Goal: Information Seeking & Learning: Check status

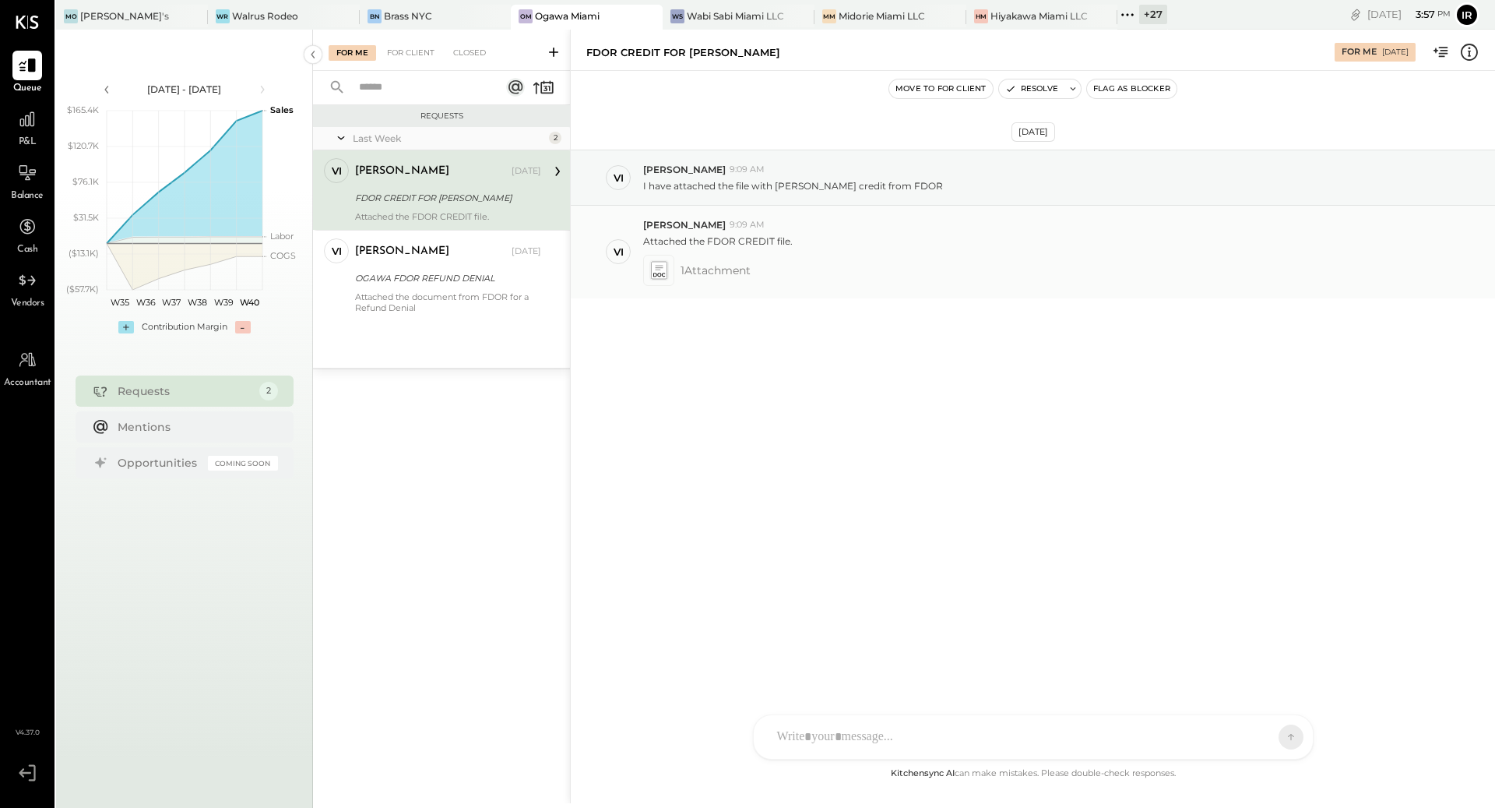
click at [660, 266] on icon at bounding box center [659, 267] width 8 height 5
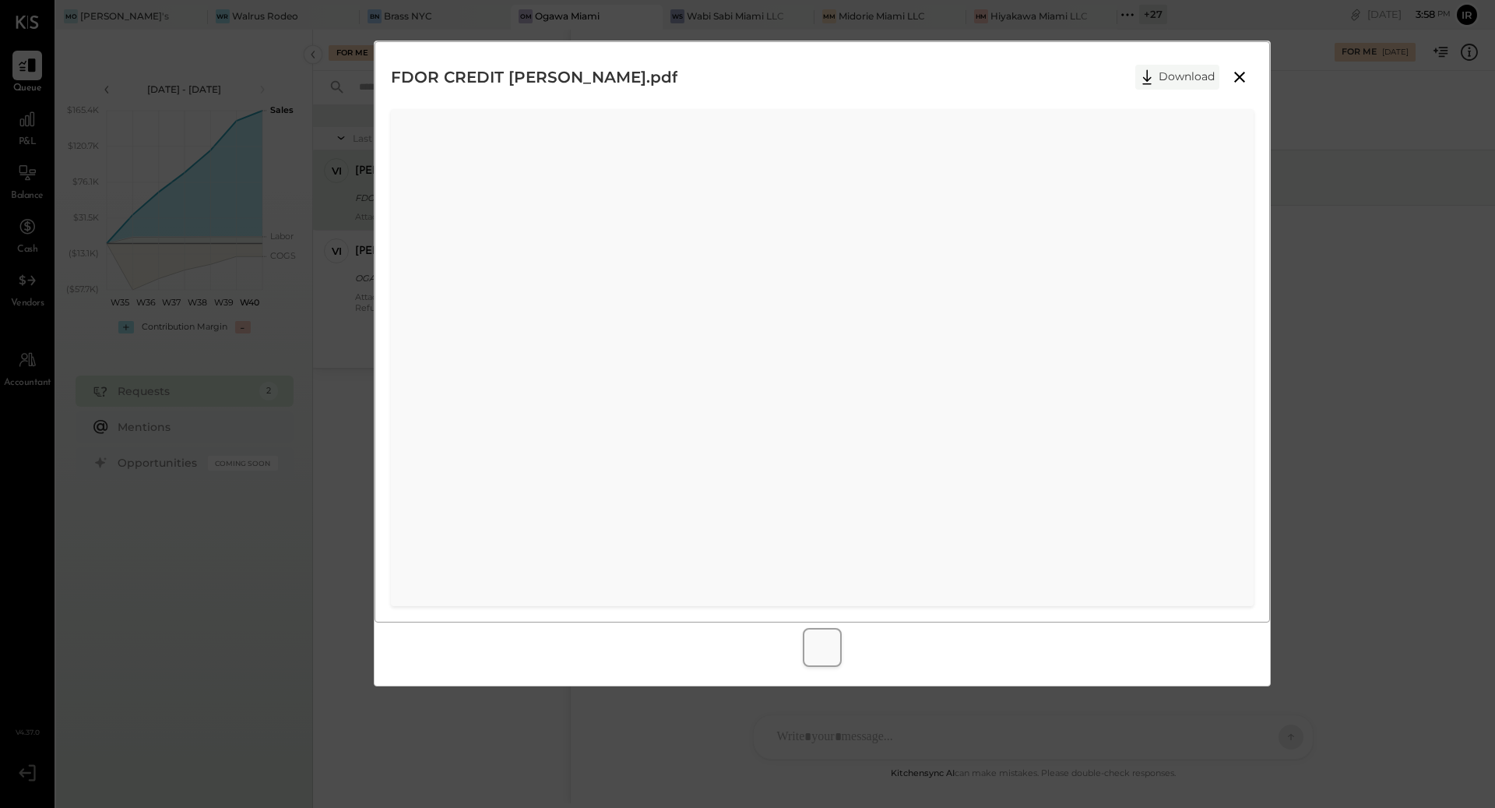
click at [1155, 79] on icon at bounding box center [1146, 76] width 23 height 23
click at [1147, 72] on icon at bounding box center [1146, 76] width 9 height 15
click at [1231, 77] on icon at bounding box center [1239, 77] width 19 height 19
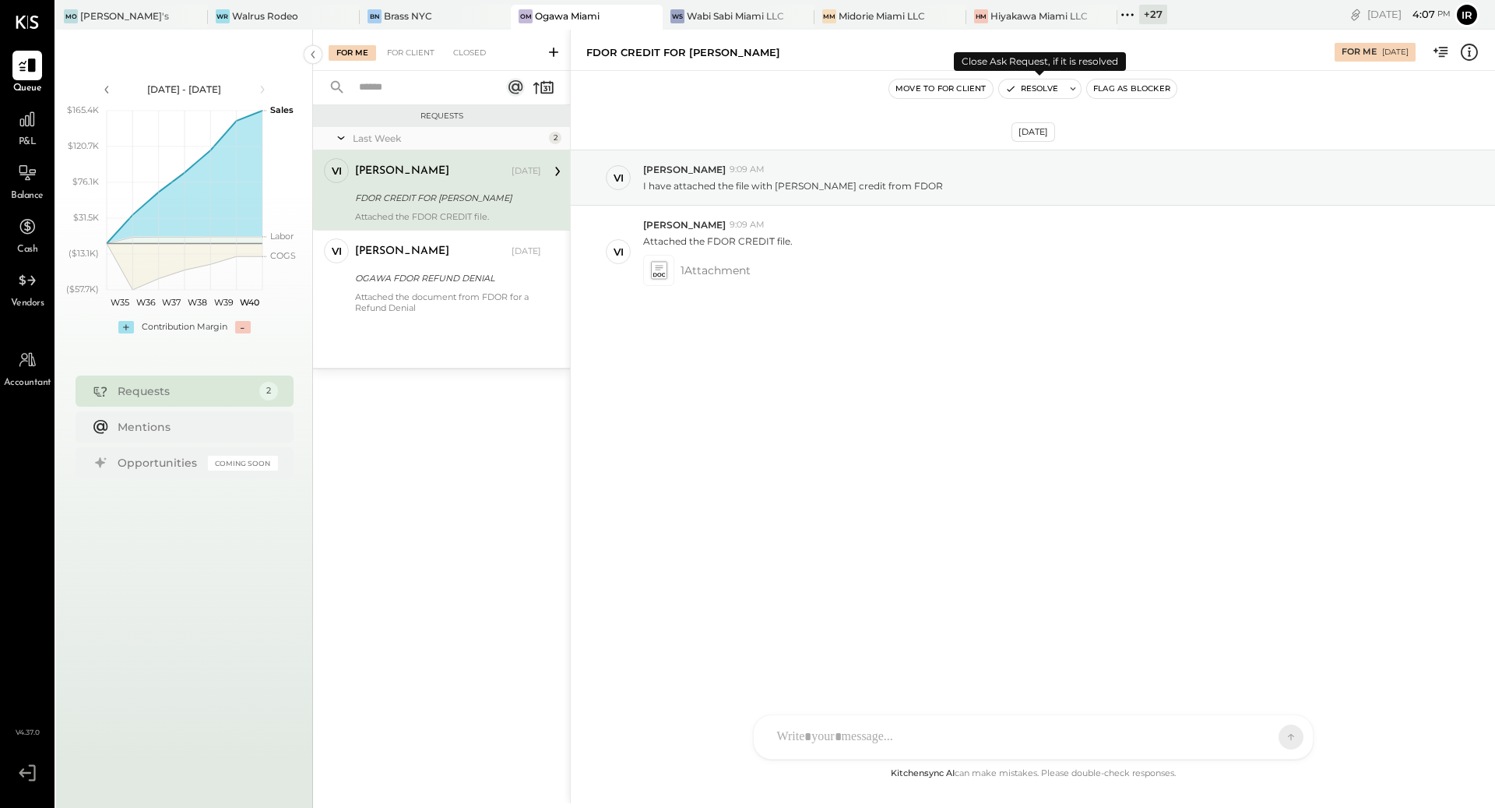
click at [1033, 90] on button "Resolve" at bounding box center [1031, 88] width 65 height 19
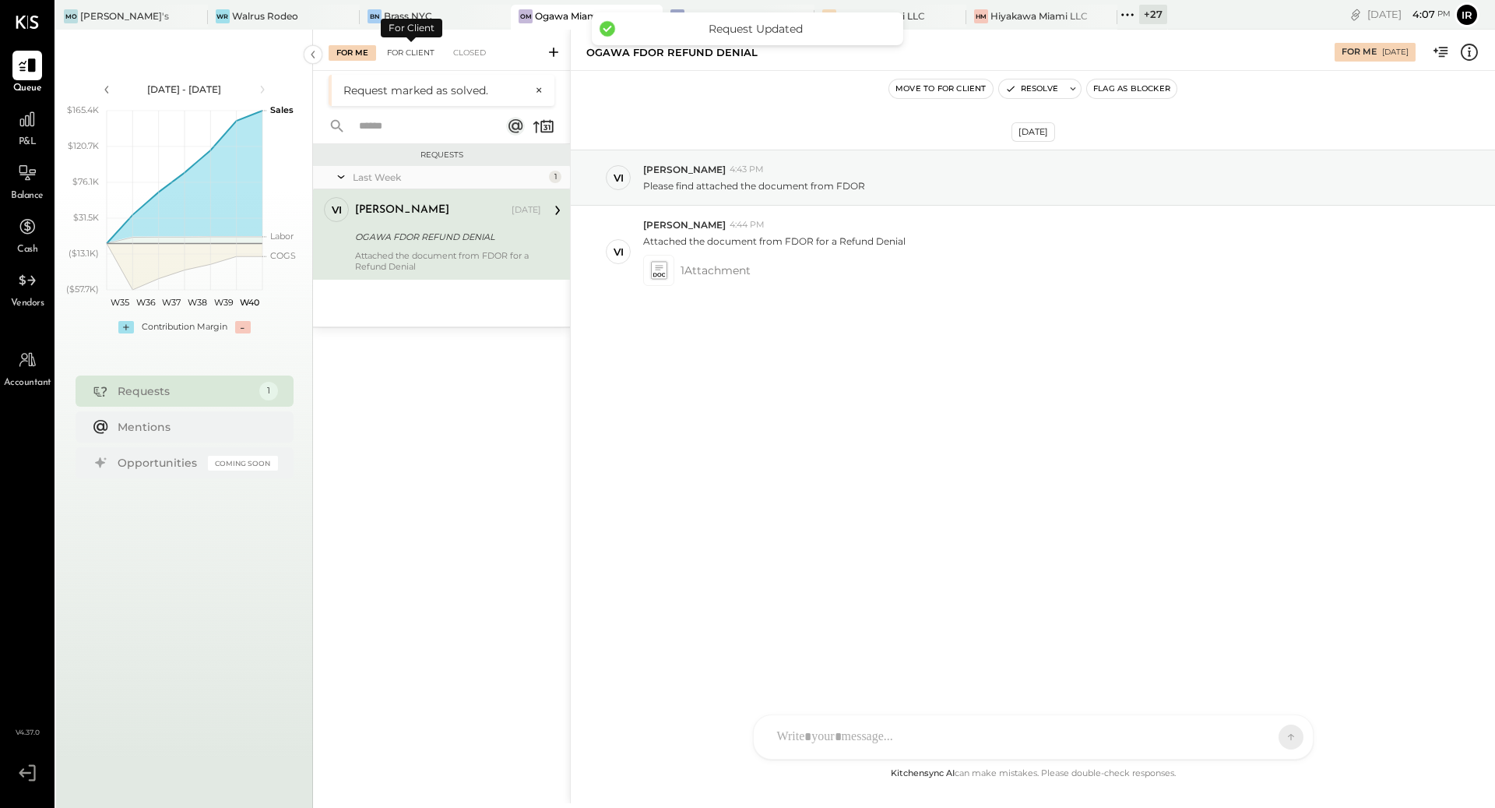
click at [397, 57] on div "For Client" at bounding box center [410, 53] width 63 height 16
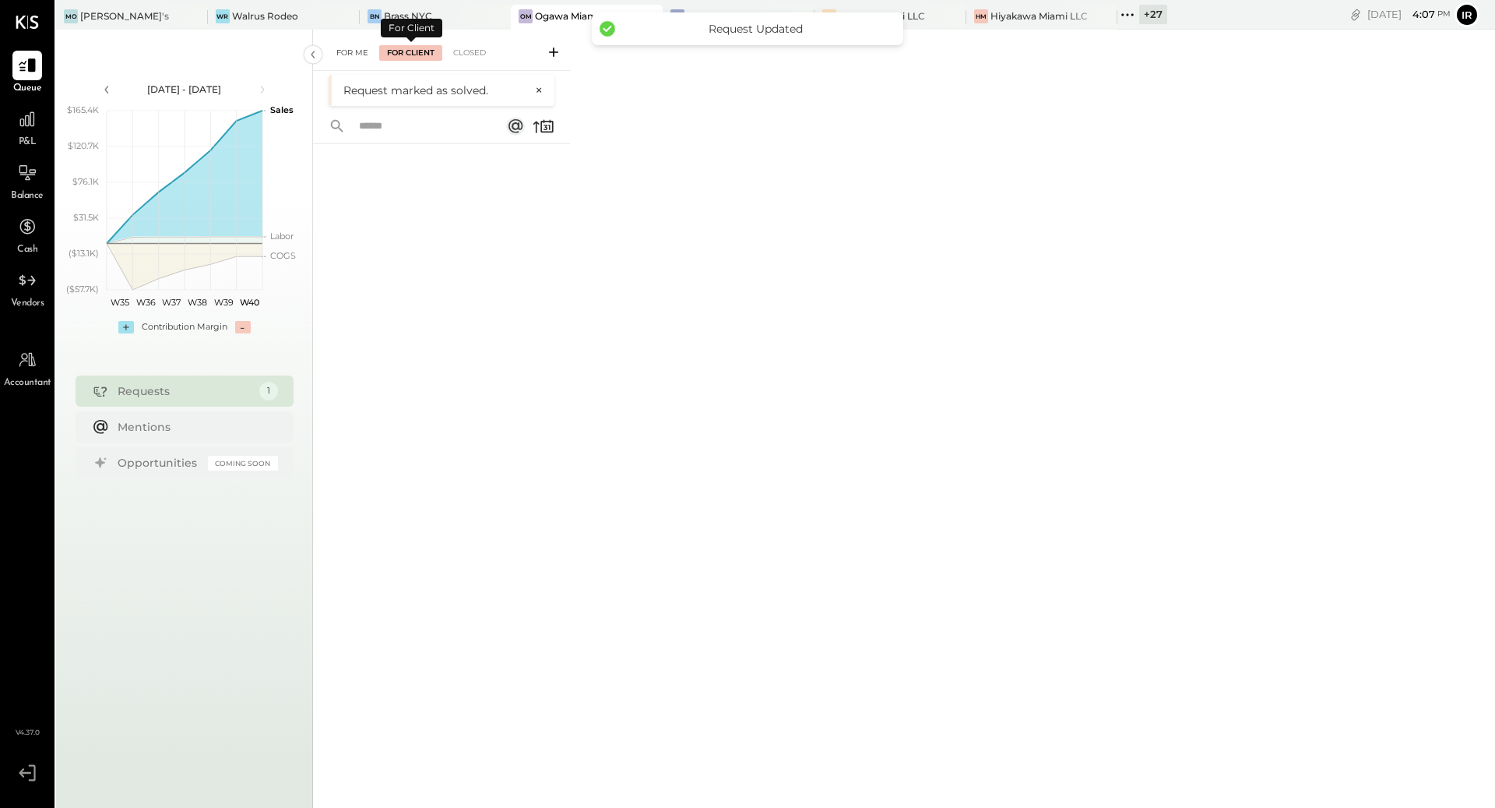
click at [351, 49] on div "For Me" at bounding box center [353, 53] width 48 height 16
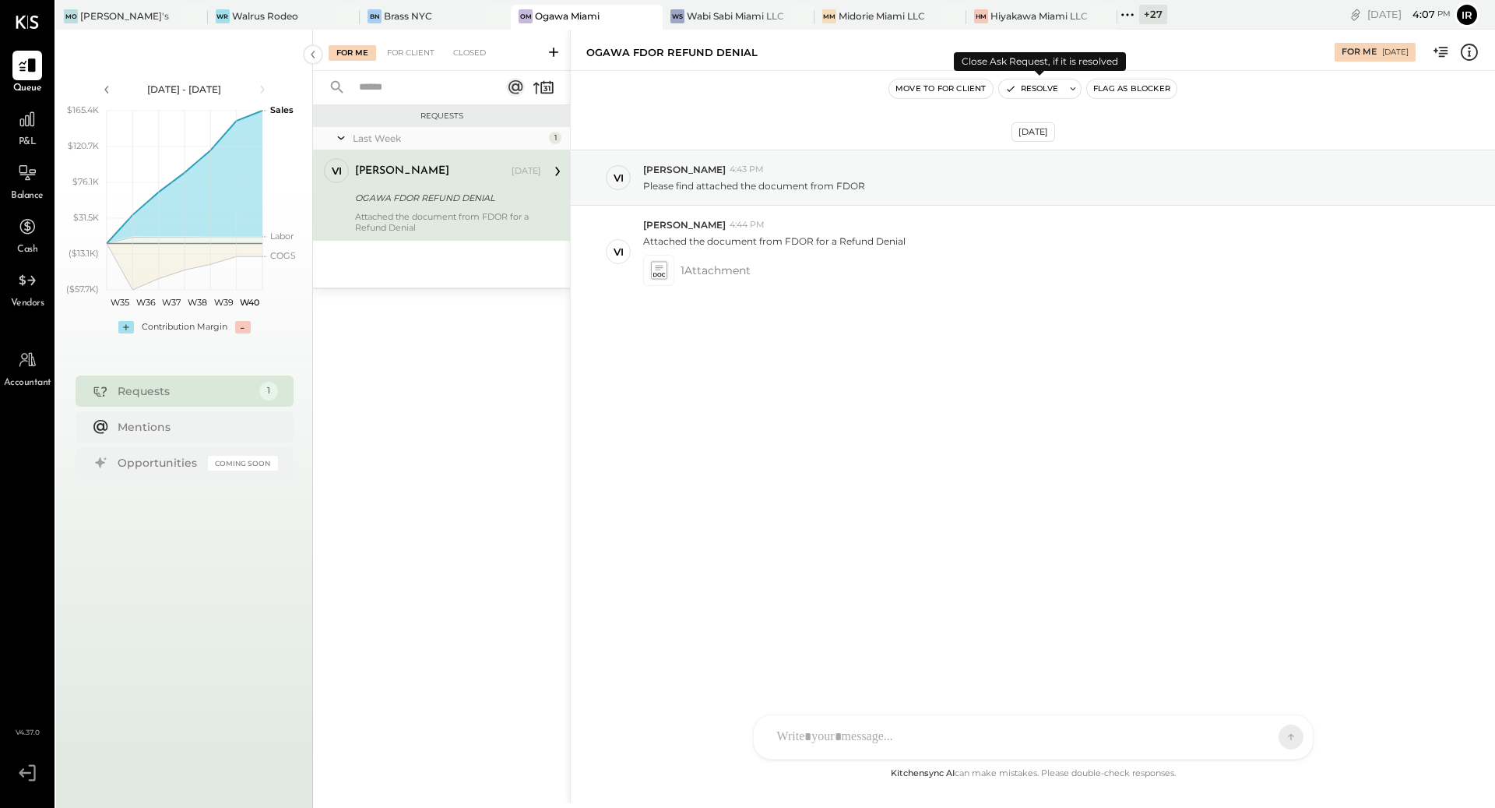
click at [1039, 90] on button "Resolve" at bounding box center [1031, 88] width 65 height 19
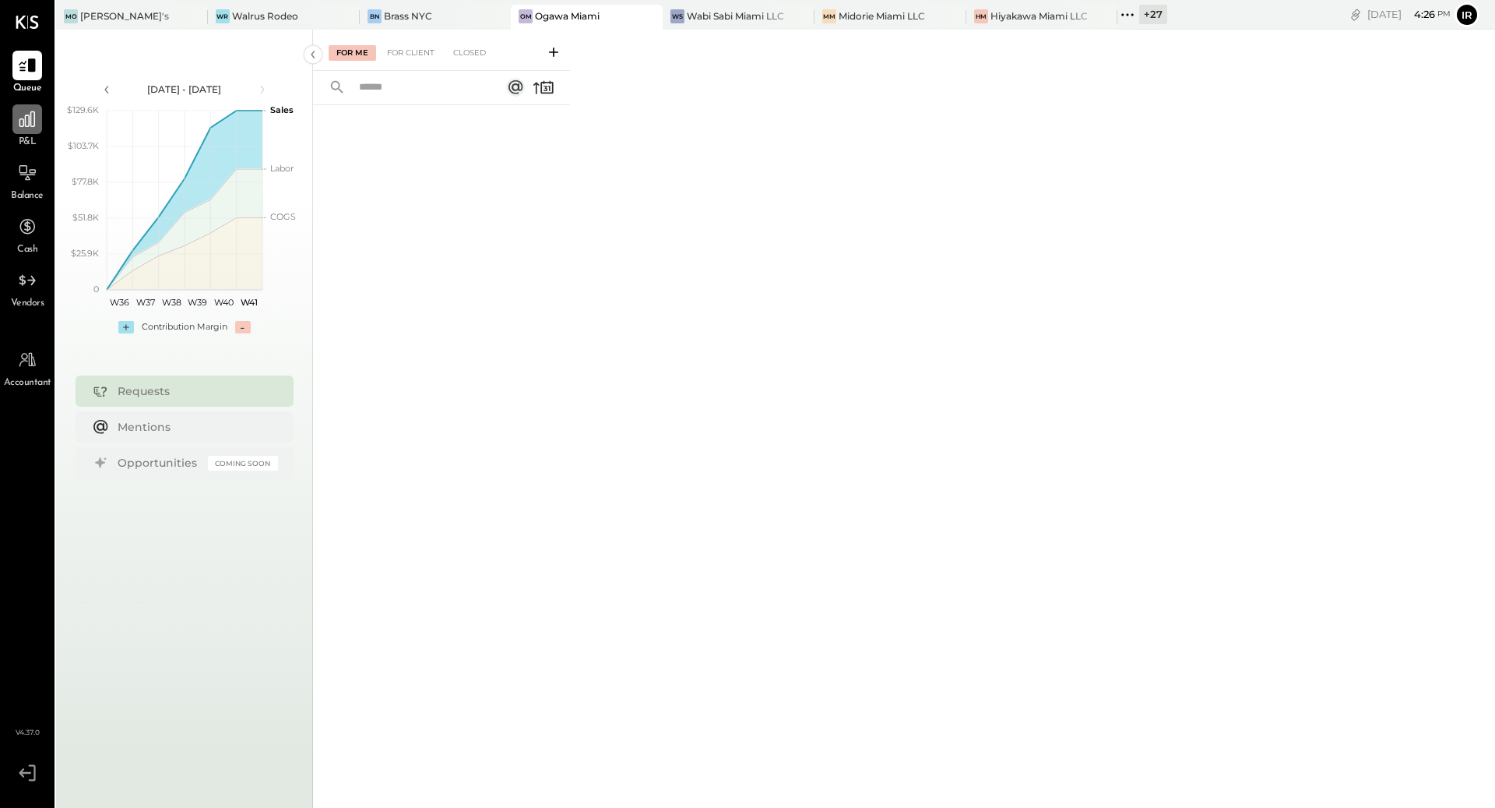
click at [27, 121] on icon at bounding box center [27, 119] width 20 height 20
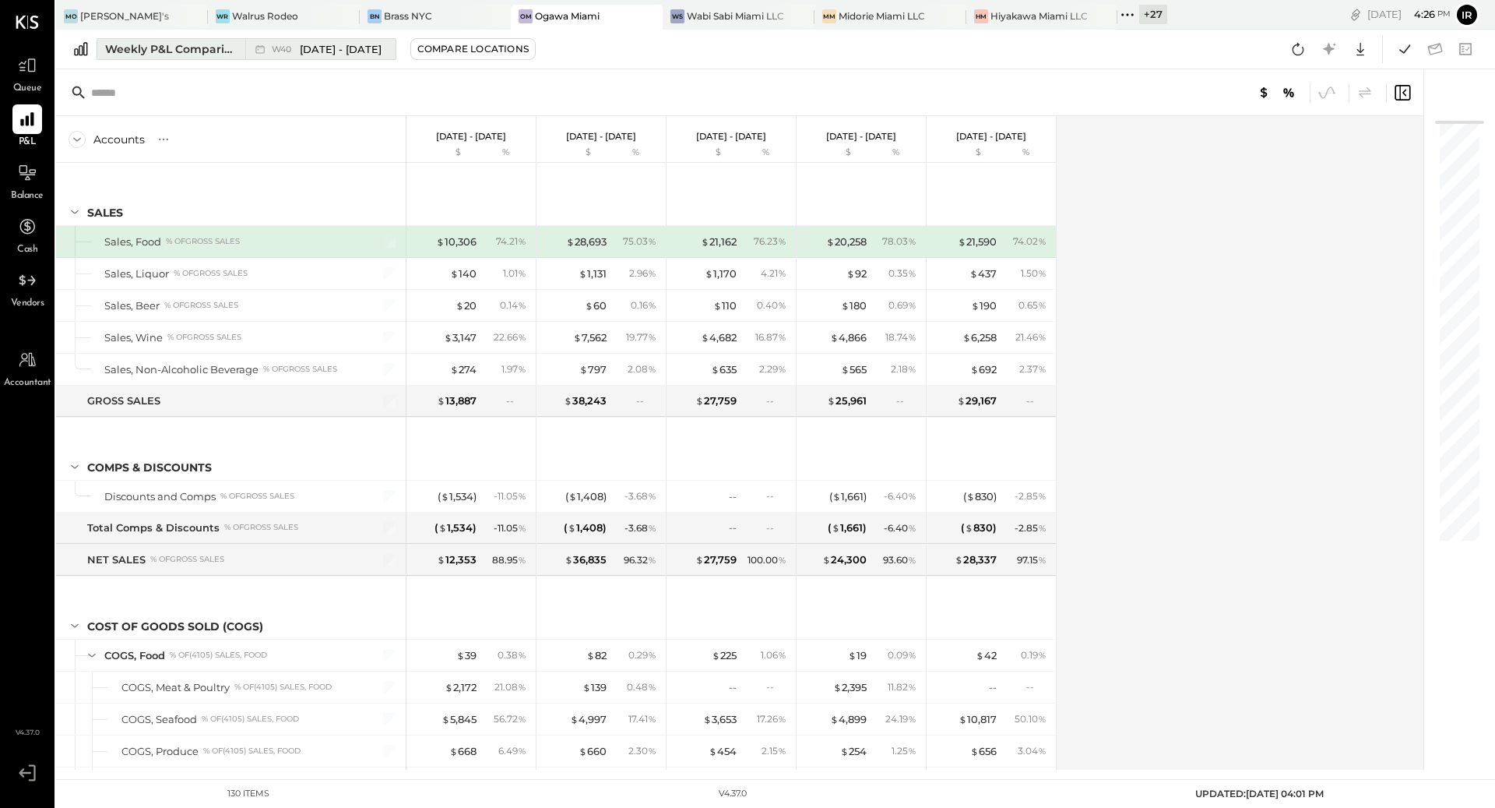
click at [185, 52] on div "Weekly P&L Comparison" at bounding box center [170, 49] width 131 height 16
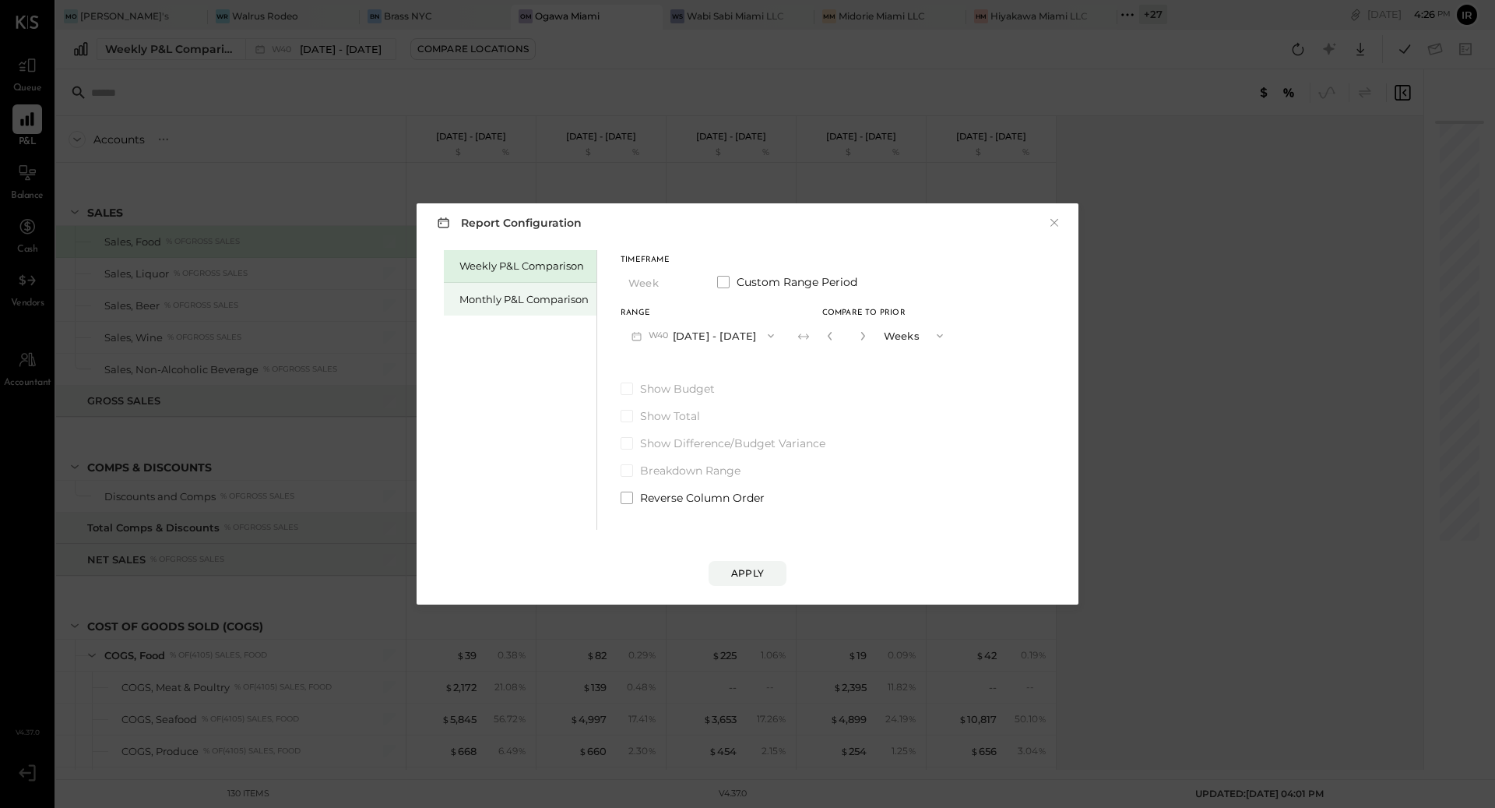
click at [509, 288] on div "Monthly P&L Comparison" at bounding box center [520, 299] width 153 height 33
click at [762, 336] on icon "button" at bounding box center [768, 335] width 12 height 12
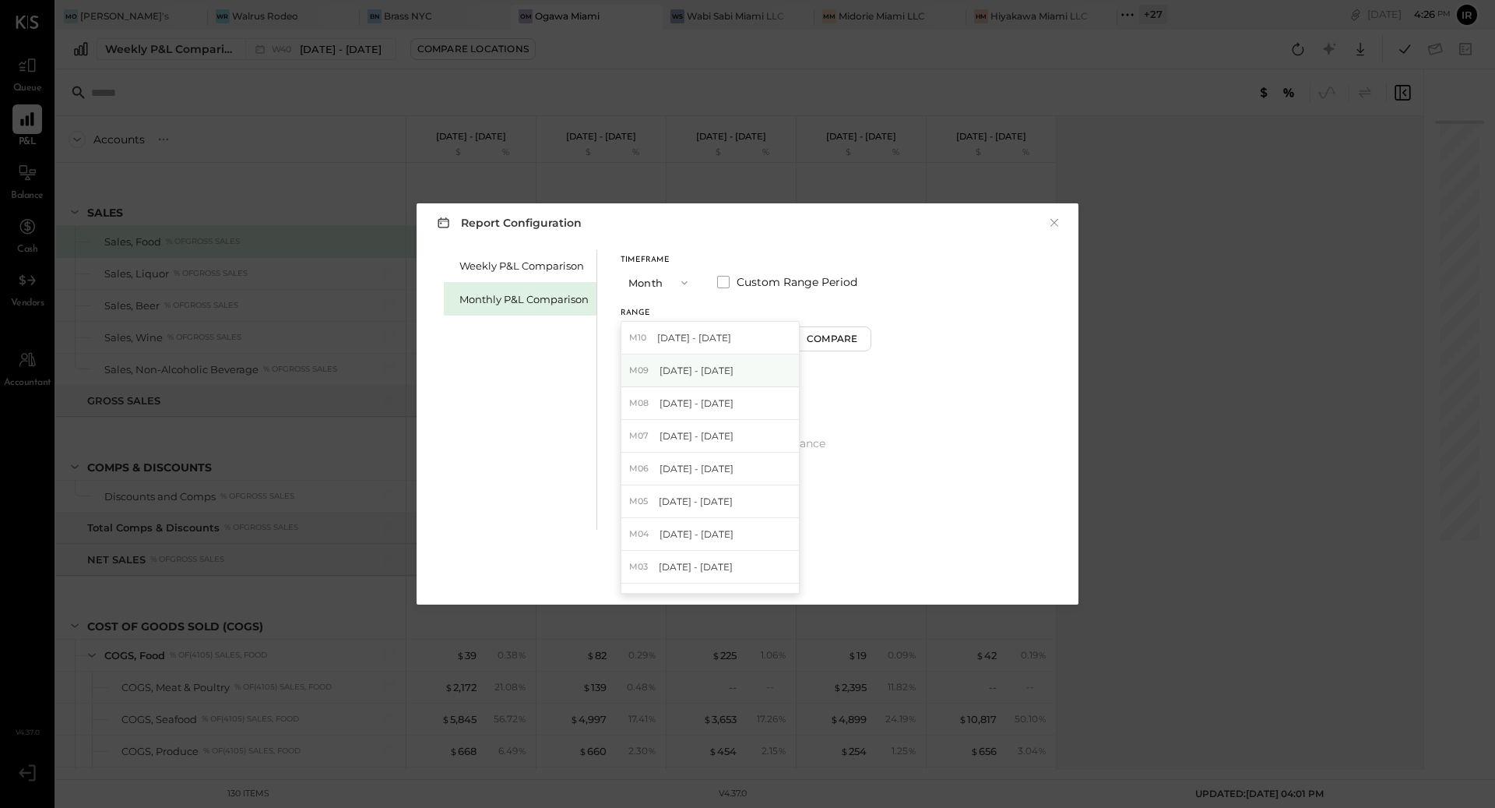
click at [748, 372] on div "M09 Sep 1 - 30, 2025" at bounding box center [710, 370] width 178 height 33
click at [771, 571] on button "Apply" at bounding box center [748, 573] width 78 height 25
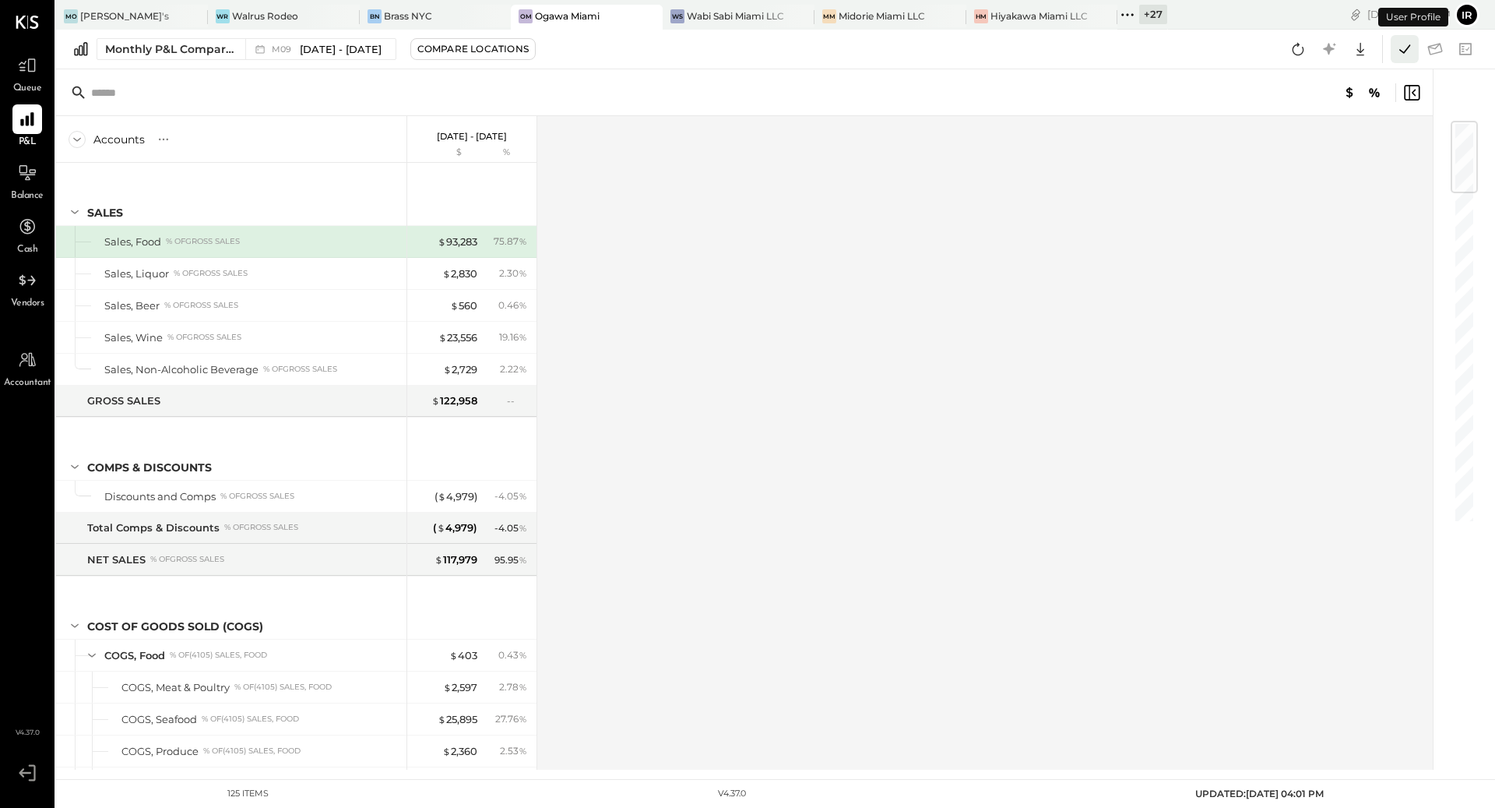
click at [1404, 53] on icon at bounding box center [1404, 48] width 11 height 9
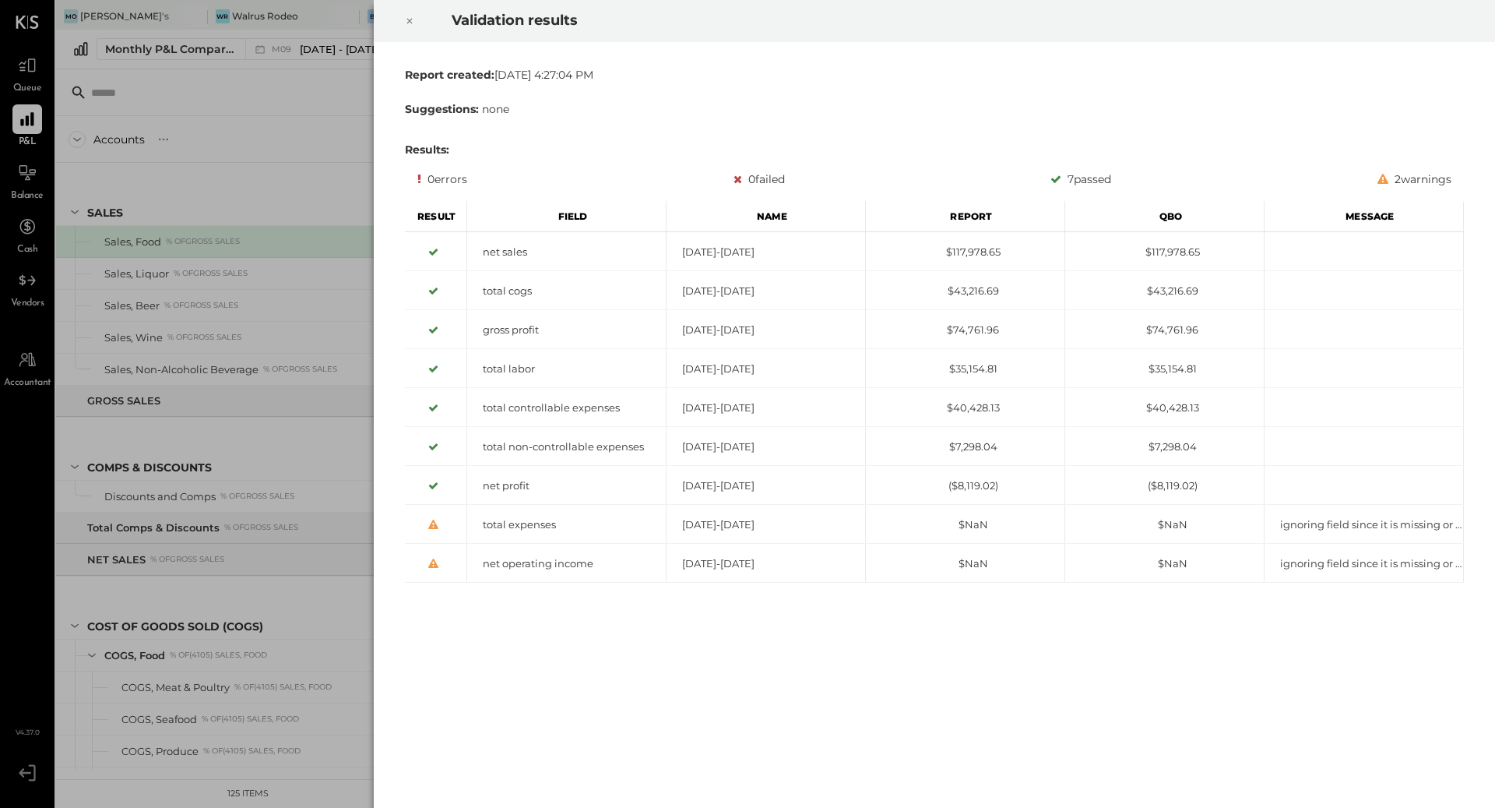
click at [412, 21] on icon at bounding box center [409, 21] width 9 height 19
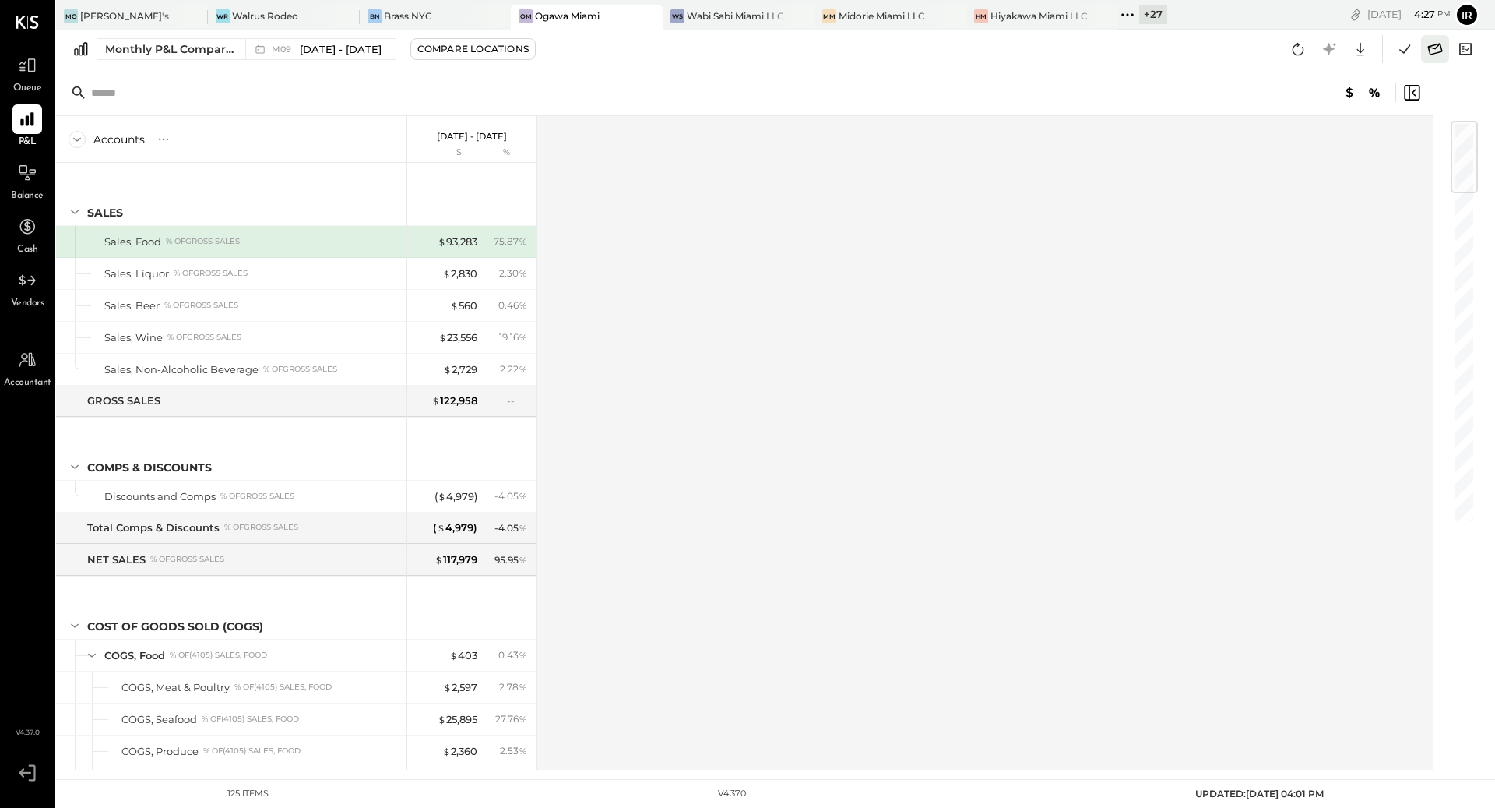
click at [1437, 48] on icon at bounding box center [1435, 49] width 20 height 20
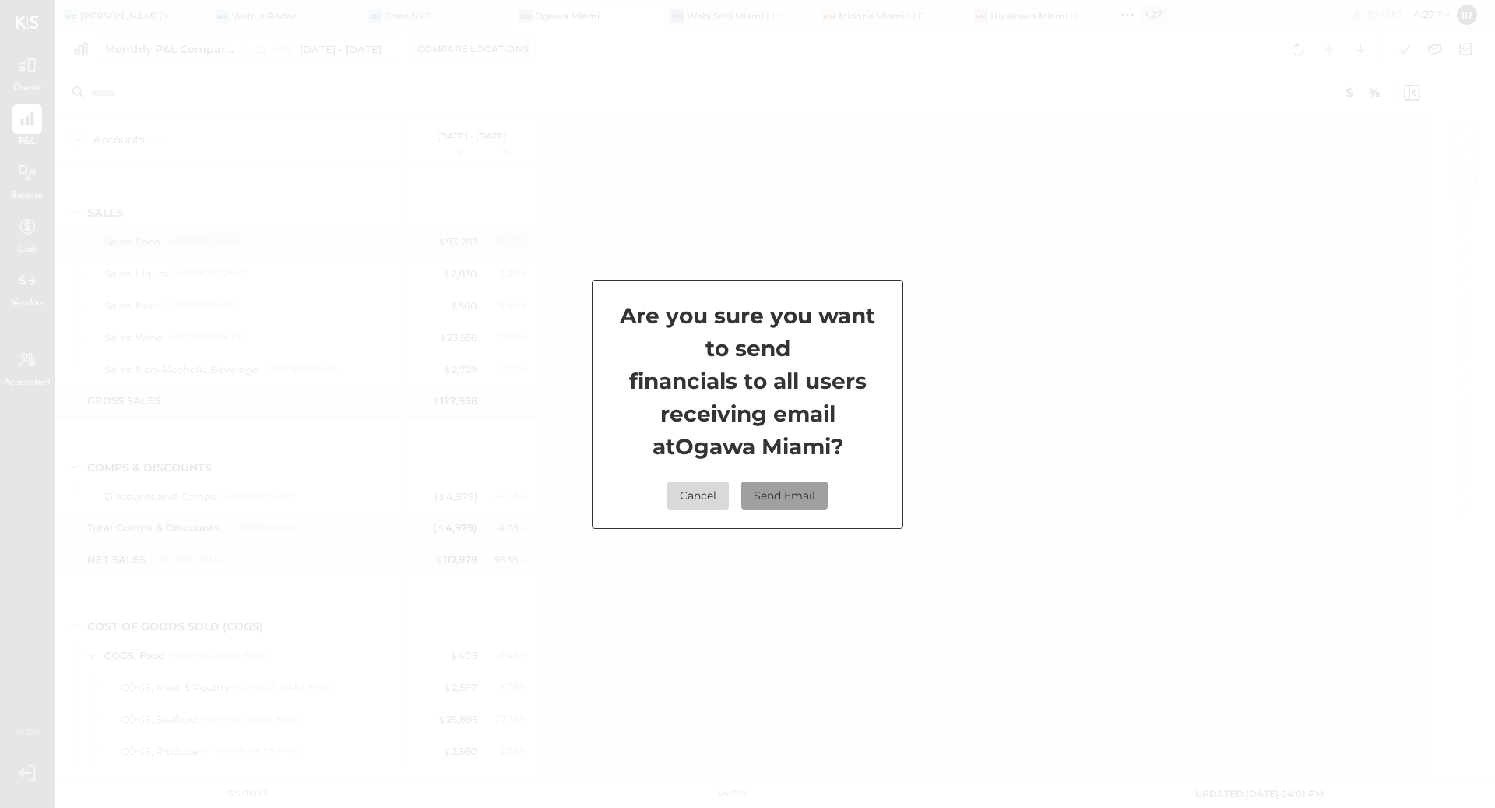
click at [765, 495] on button "Send Email" at bounding box center [784, 495] width 86 height 28
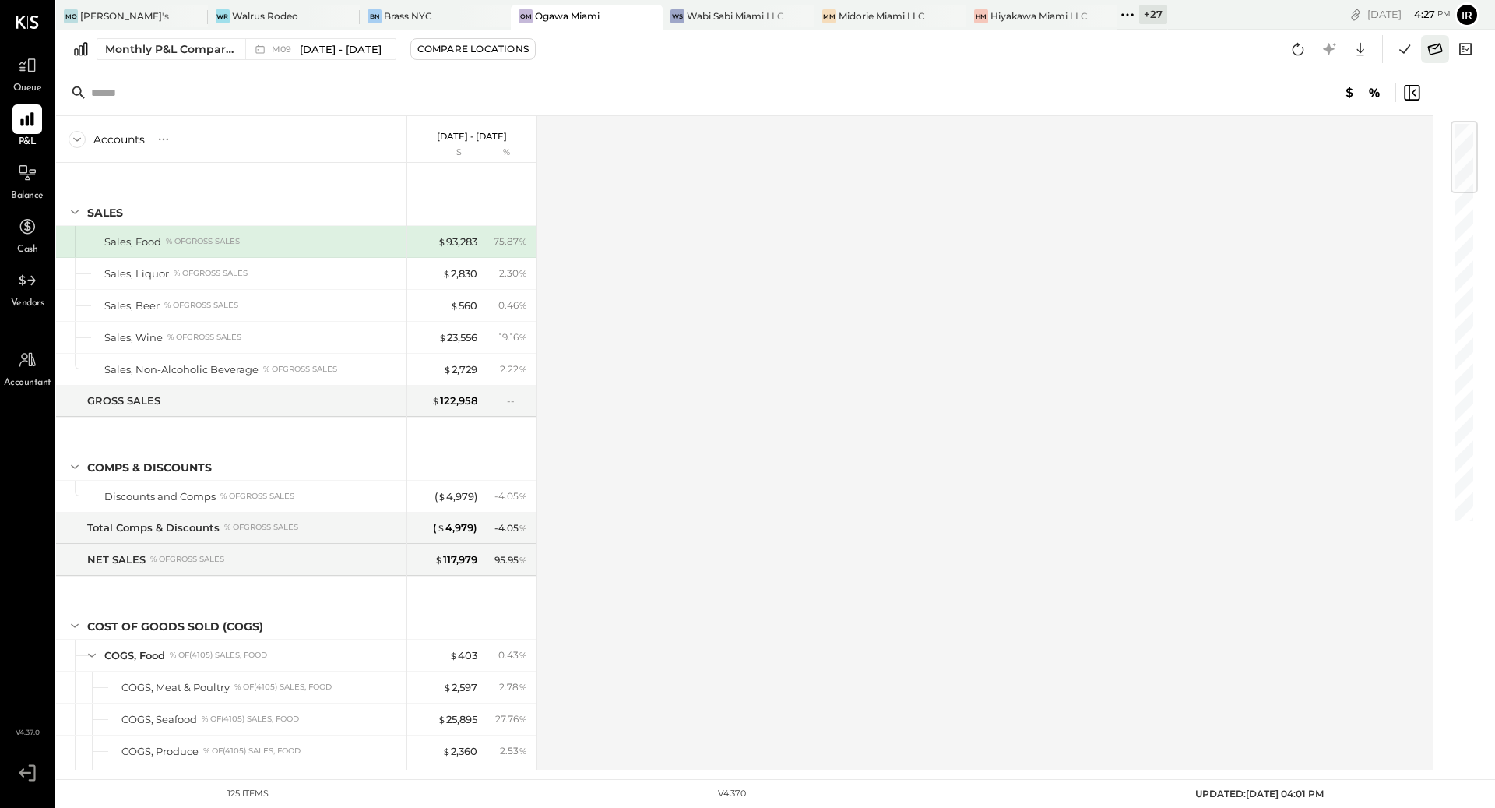
click at [1437, 56] on icon at bounding box center [1435, 49] width 20 height 20
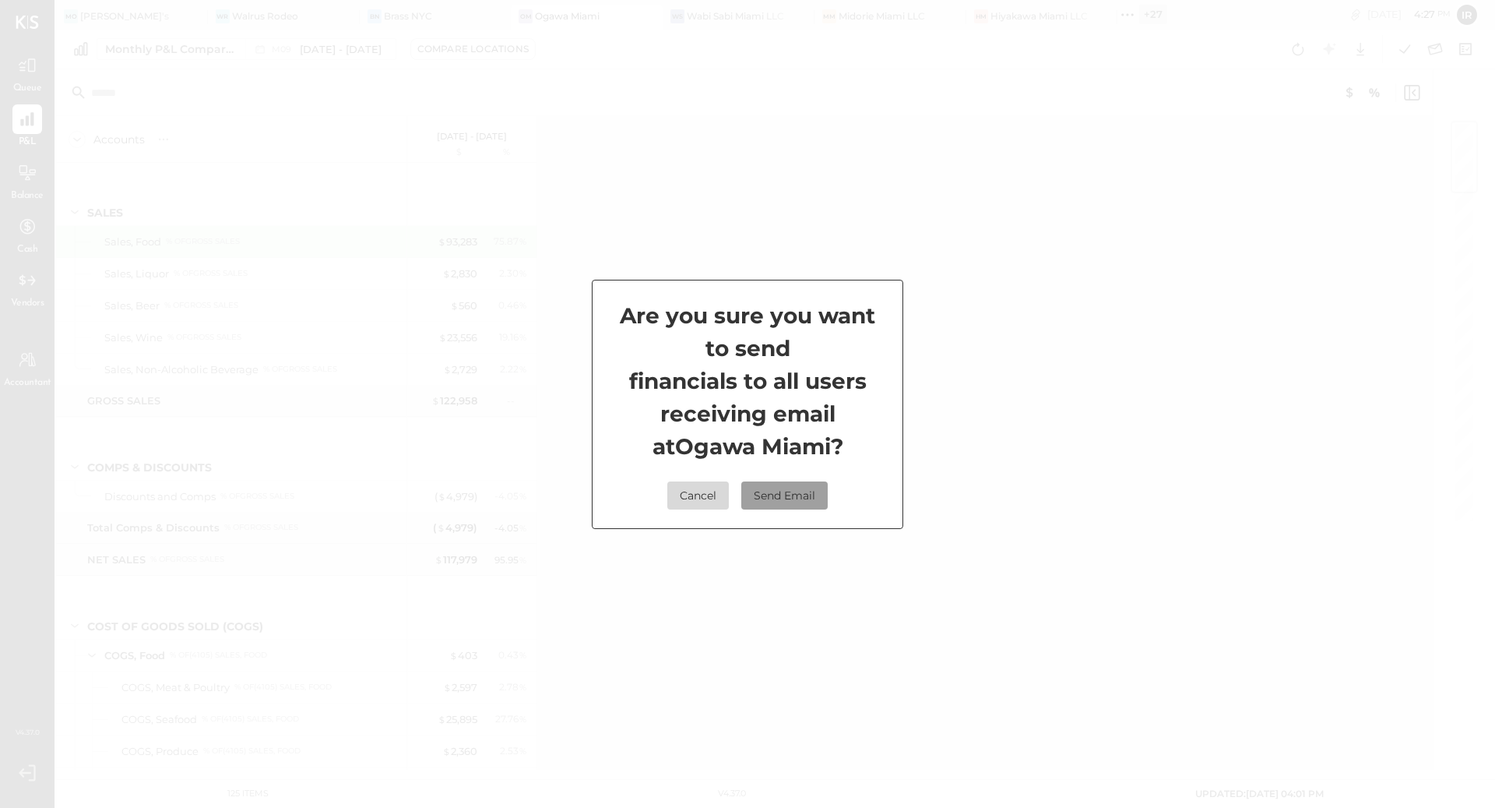
click at [772, 500] on button "Send Email" at bounding box center [784, 495] width 86 height 28
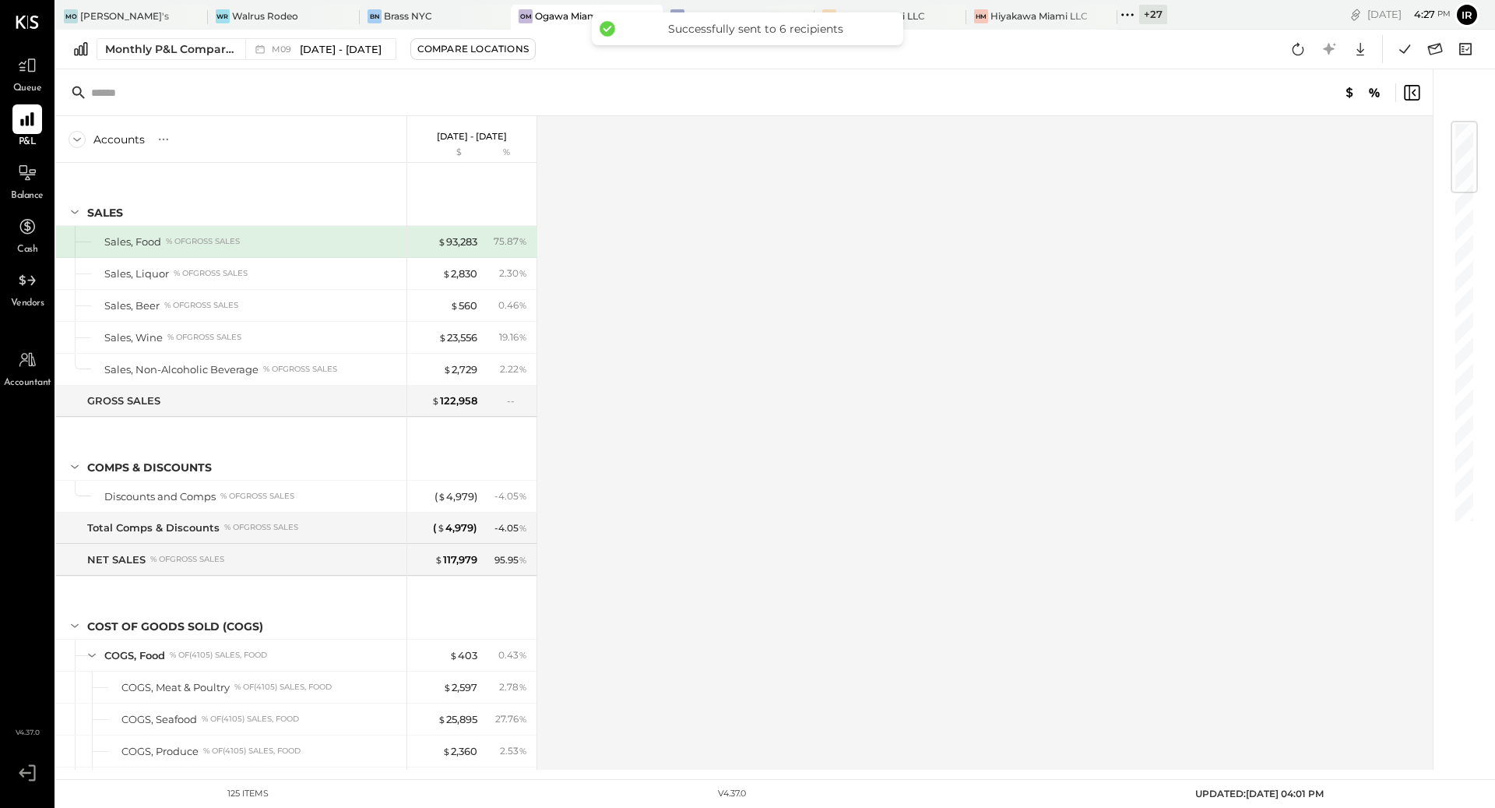
click at [640, 195] on div "Accounts S % GL Sep 1 - 30, 2025 $ % SALES Sales, Food % of GROSS SALES Sales, …" at bounding box center [745, 442] width 1379 height 653
click at [712, 8] on div "WS Wabi Sabi Miami LLC" at bounding box center [739, 17] width 152 height 25
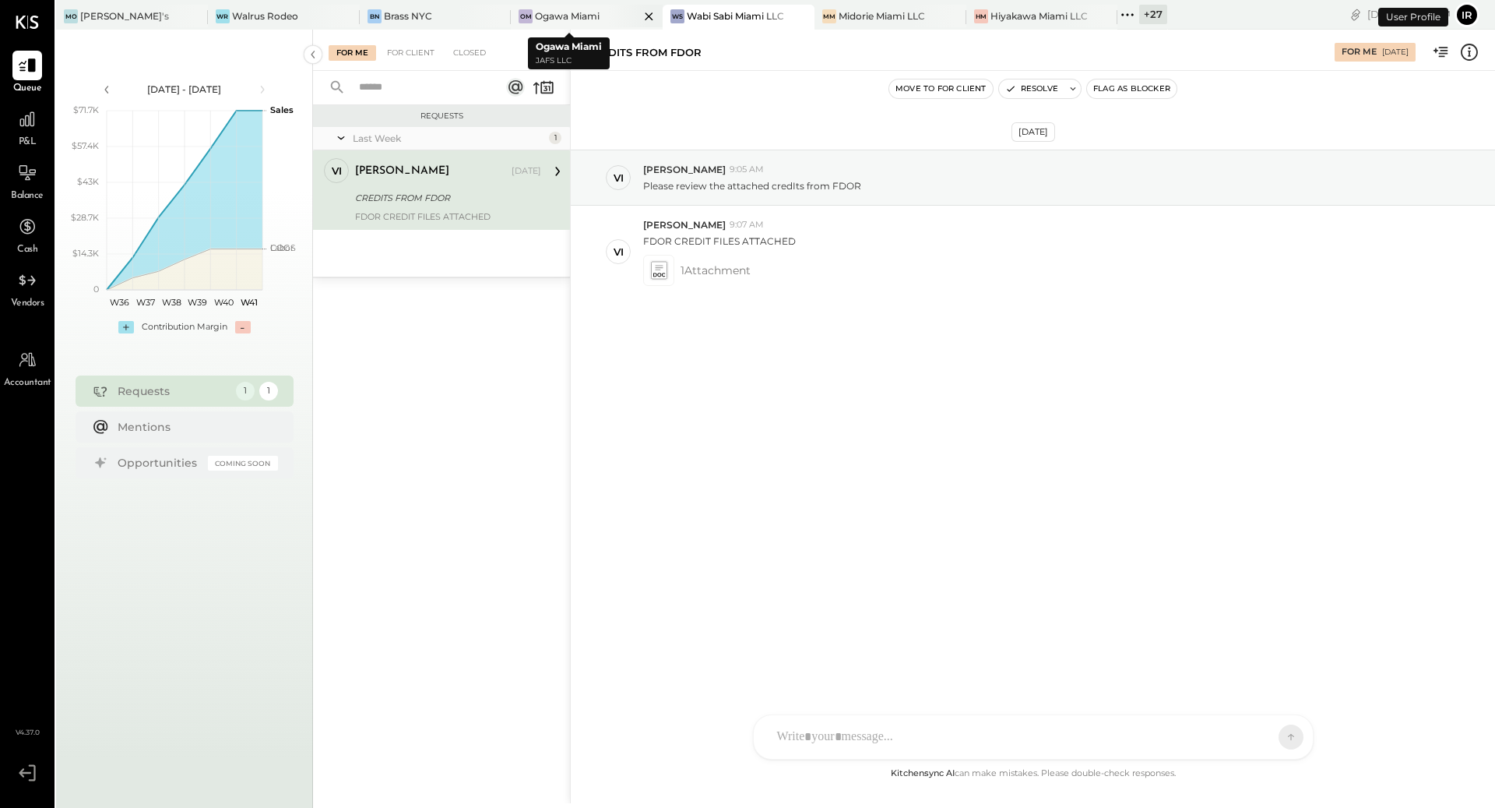
click at [639, 18] on icon at bounding box center [648, 16] width 19 height 19
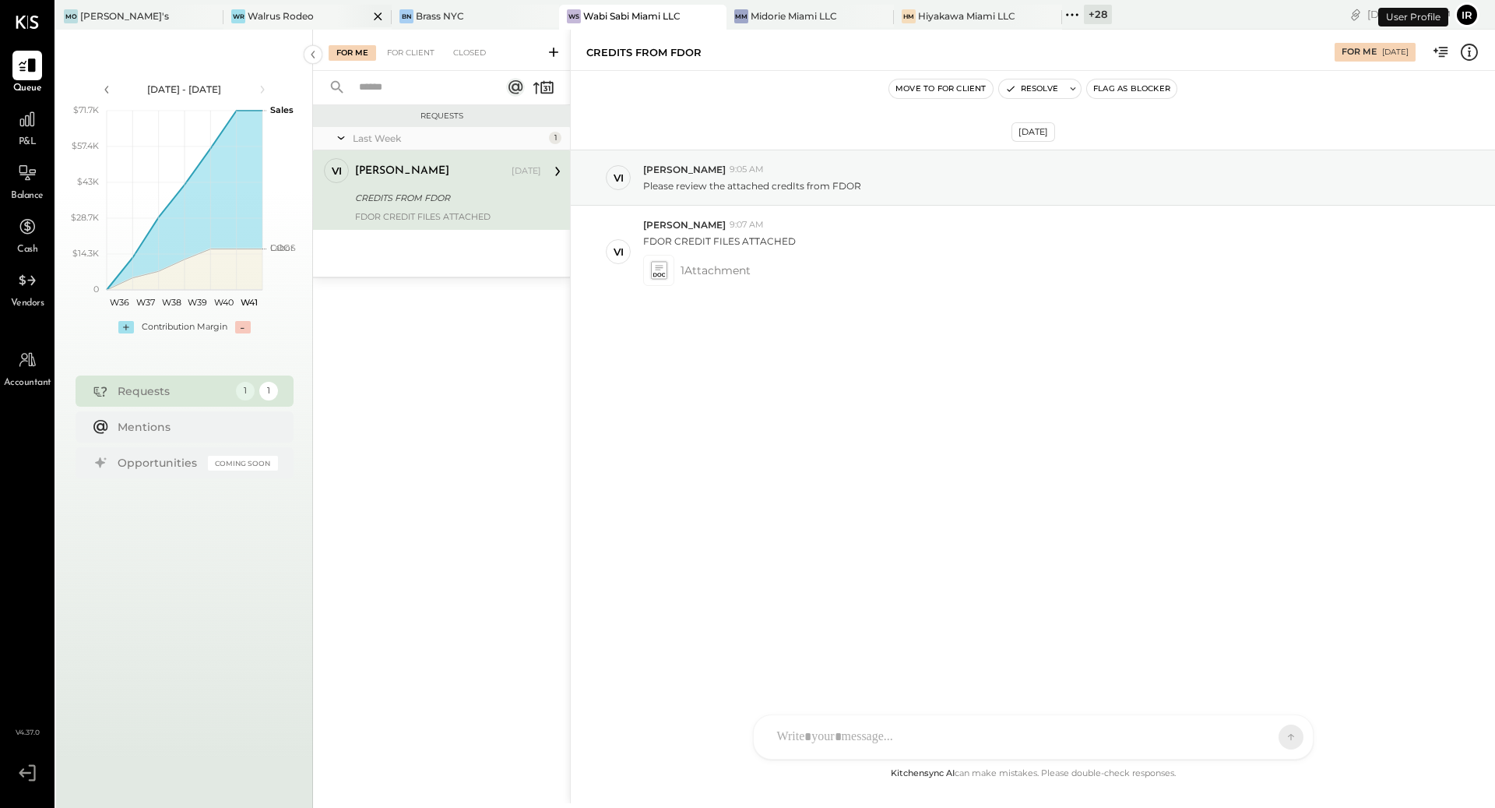
click at [316, 14] on div "WR Walrus Rodeo" at bounding box center [296, 16] width 144 height 14
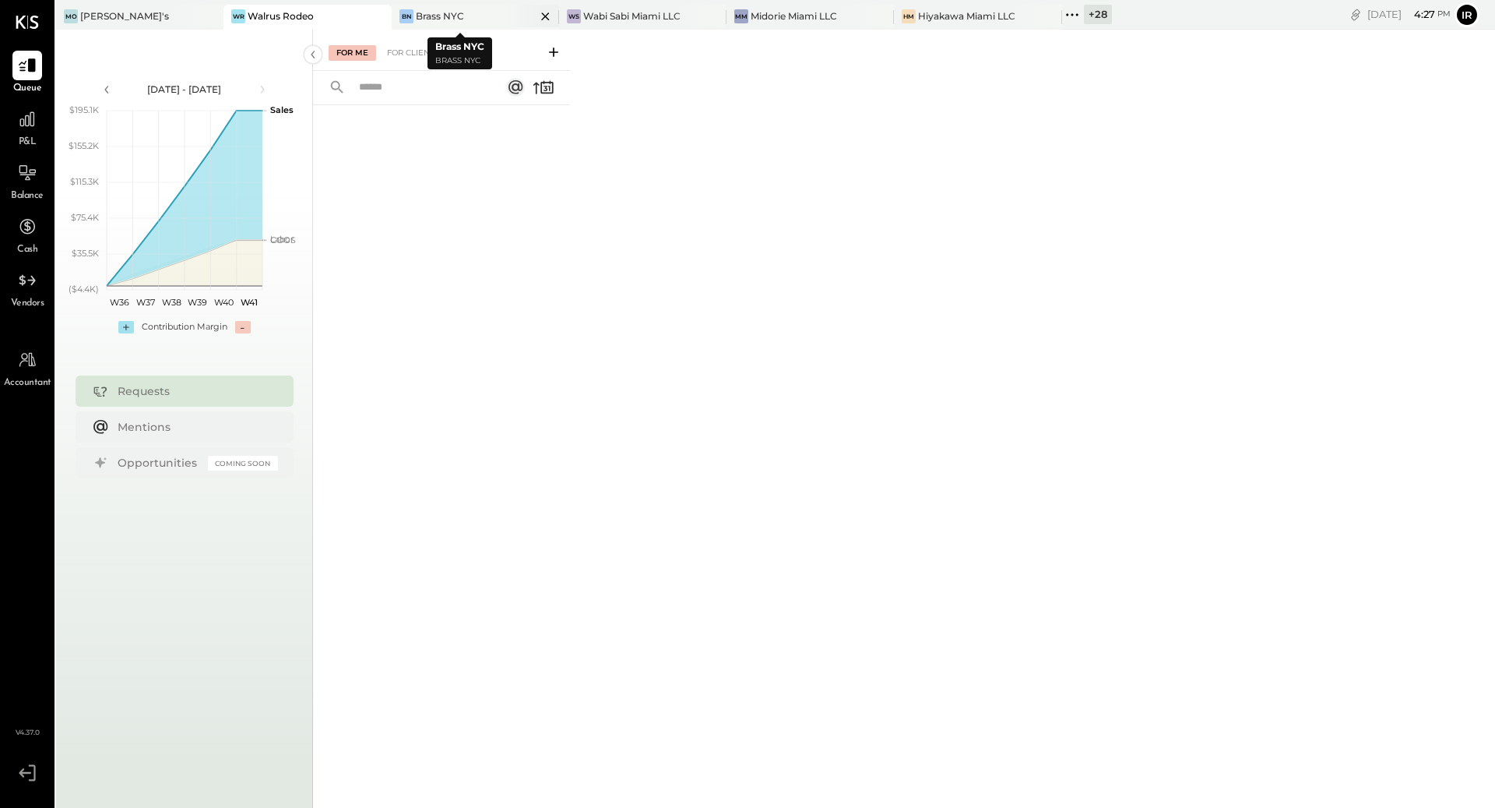
click at [445, 16] on div "Brass NYC" at bounding box center [440, 15] width 48 height 13
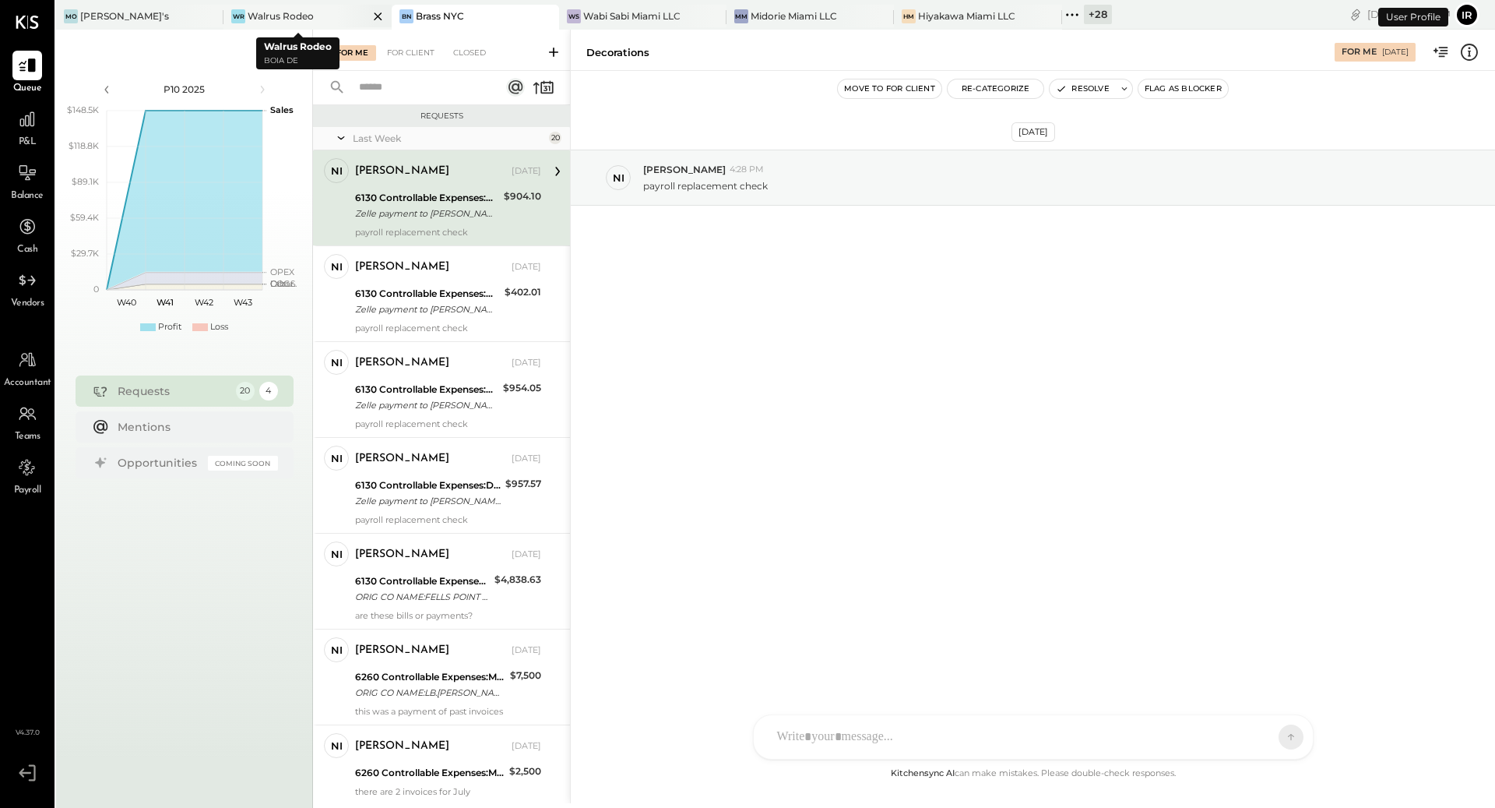
click at [368, 15] on icon at bounding box center [377, 16] width 19 height 19
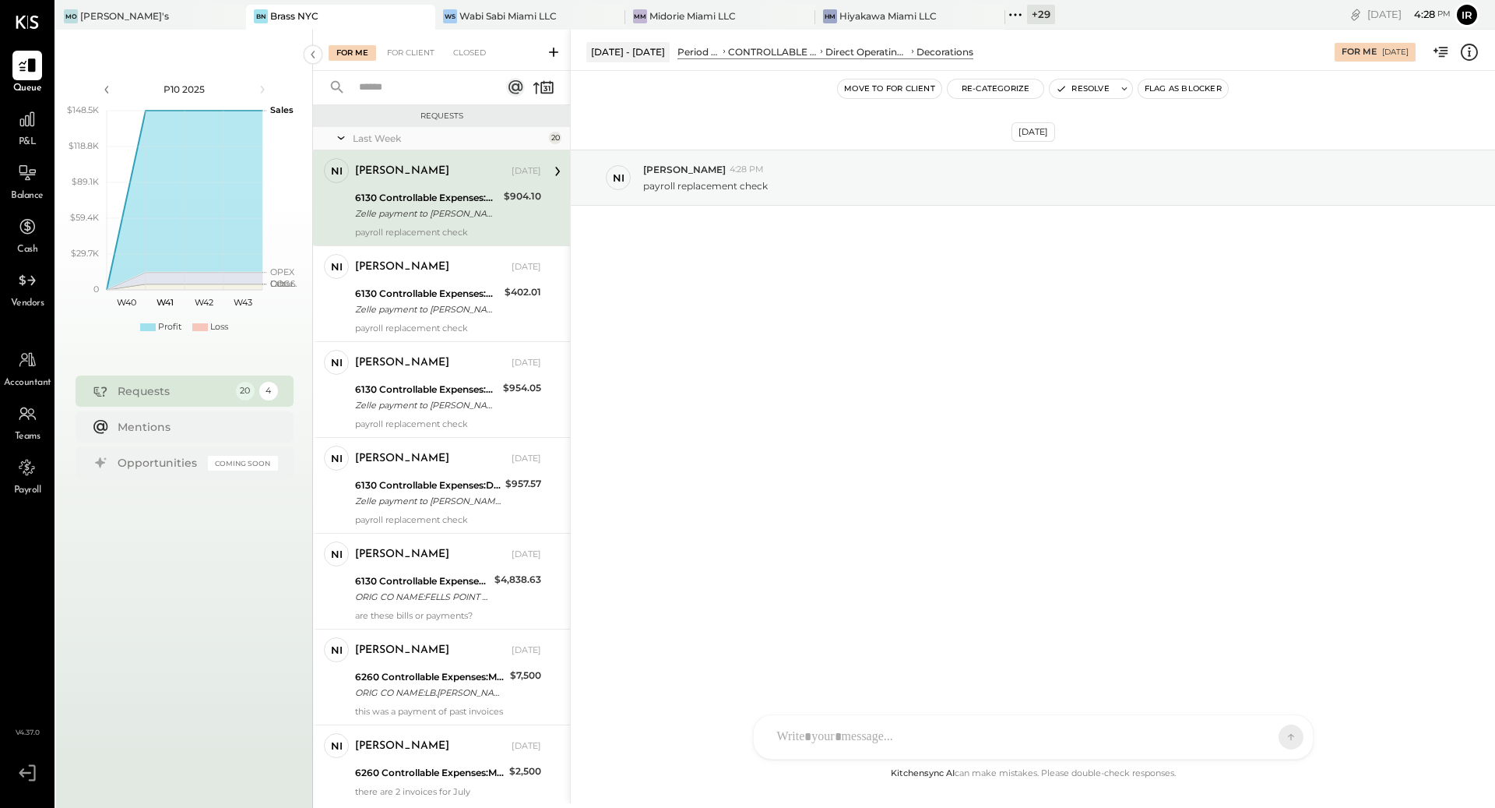
click at [1027, 12] on div "+ 29" at bounding box center [1041, 14] width 28 height 19
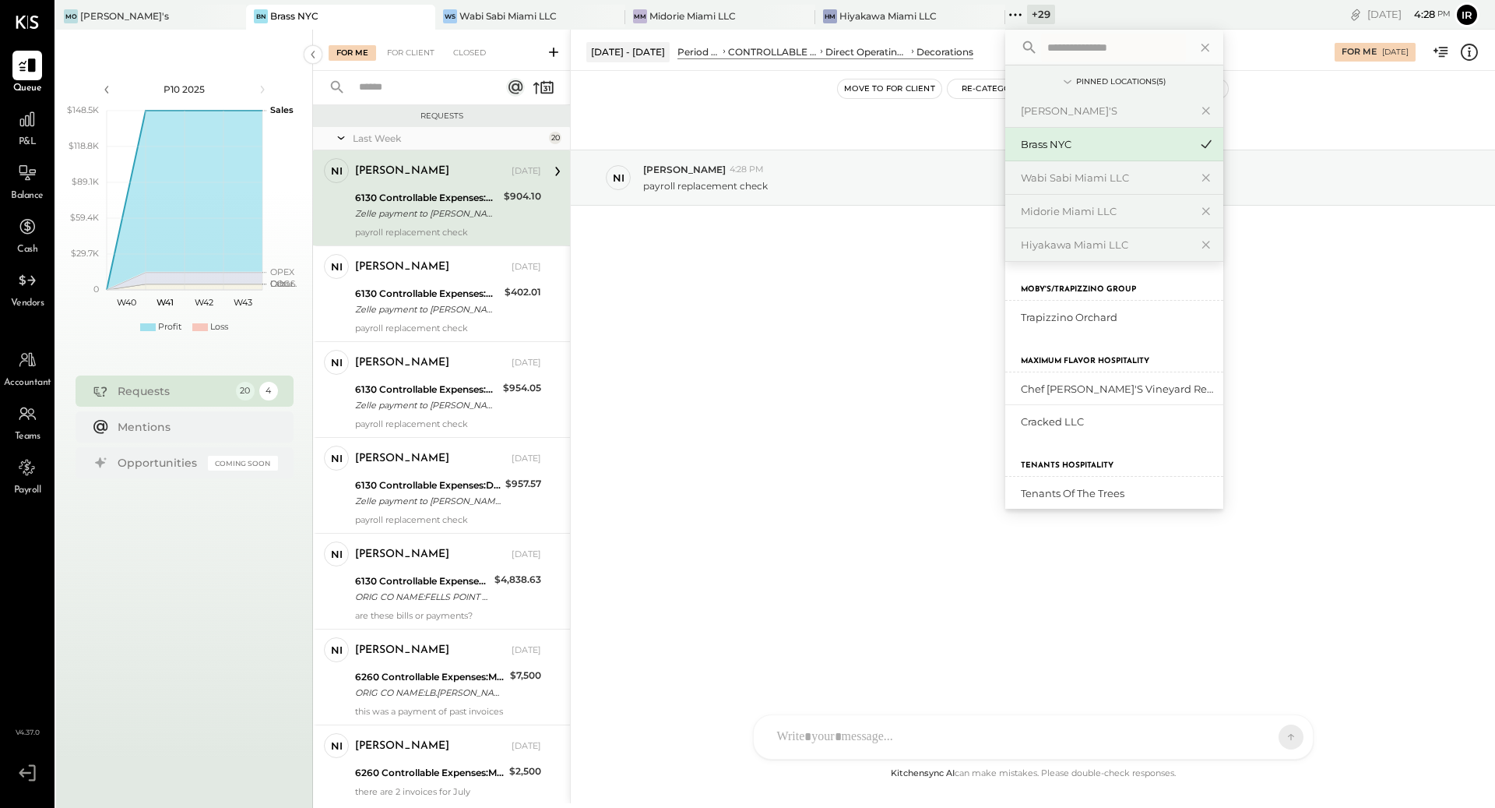
click at [822, 240] on div "[DATE] ni nick 4:28 PM payroll replacement check" at bounding box center [1033, 216] width 924 height 213
